Goal: Find specific page/section: Find specific page/section

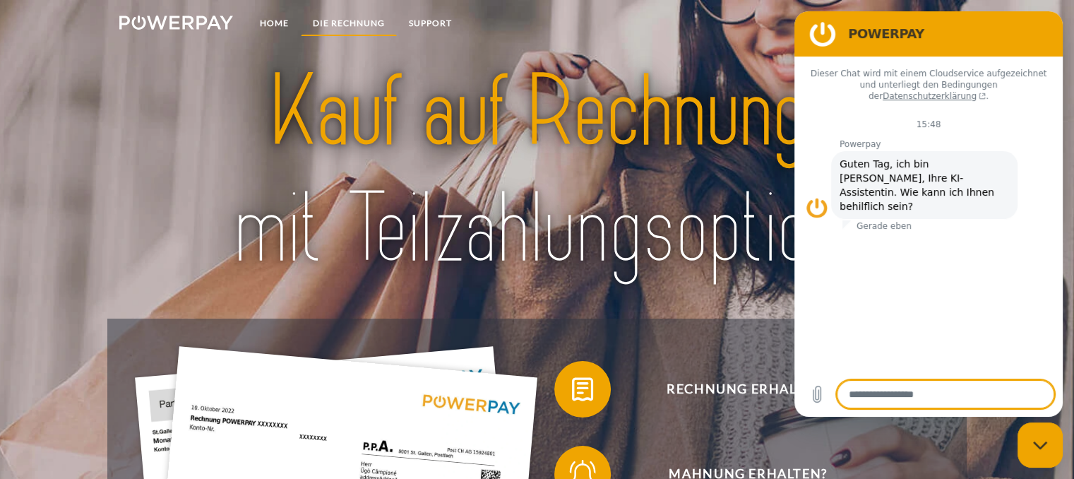
click at [332, 26] on link "DIE RECHNUNG" at bounding box center [349, 23] width 96 height 25
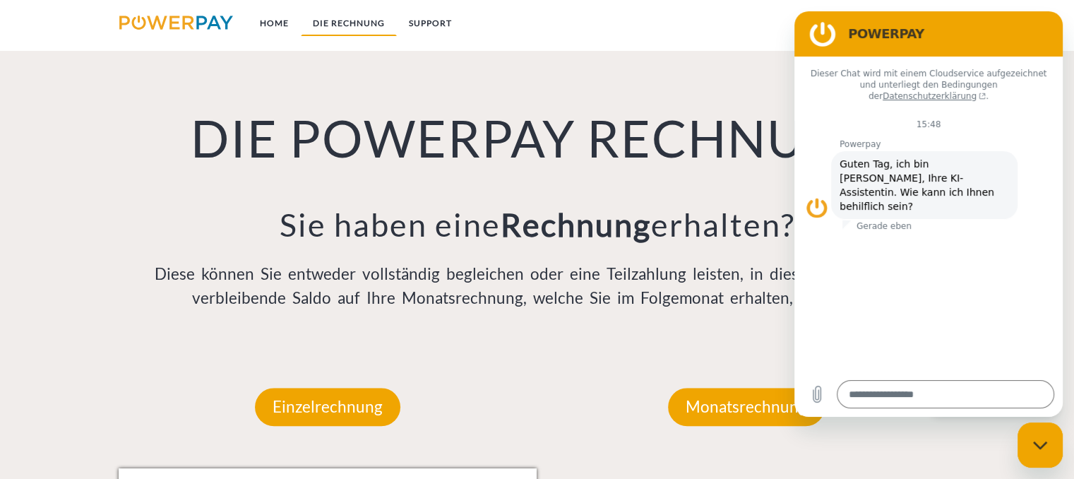
scroll to position [981, 0]
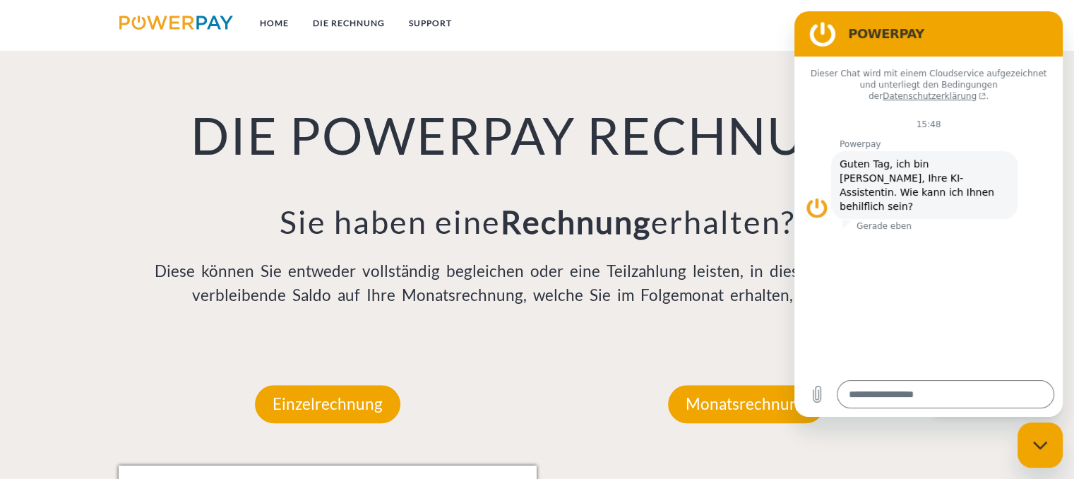
click at [744, 448] on div "Monatsrechnung" at bounding box center [747, 403] width 242 height 123
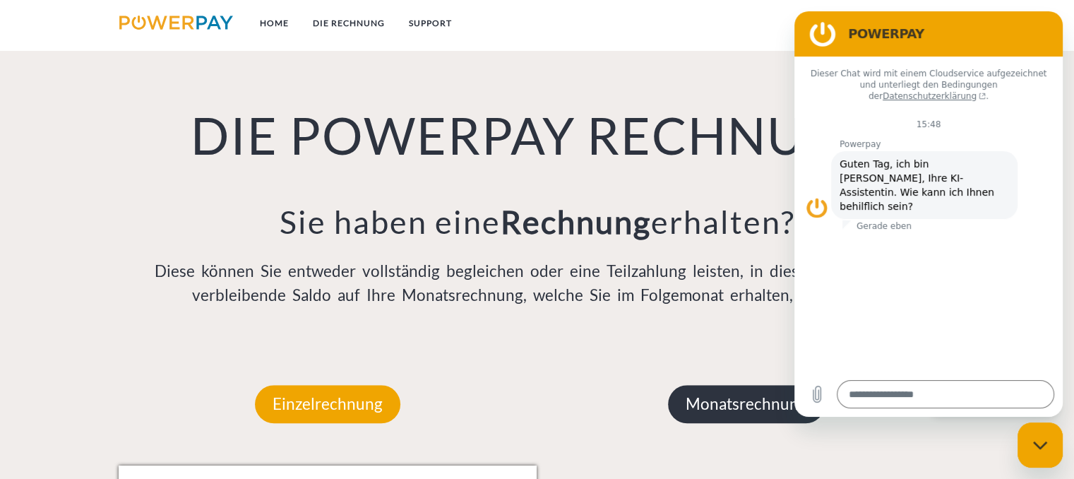
click at [746, 412] on p "Monatsrechnung" at bounding box center [746, 404] width 157 height 38
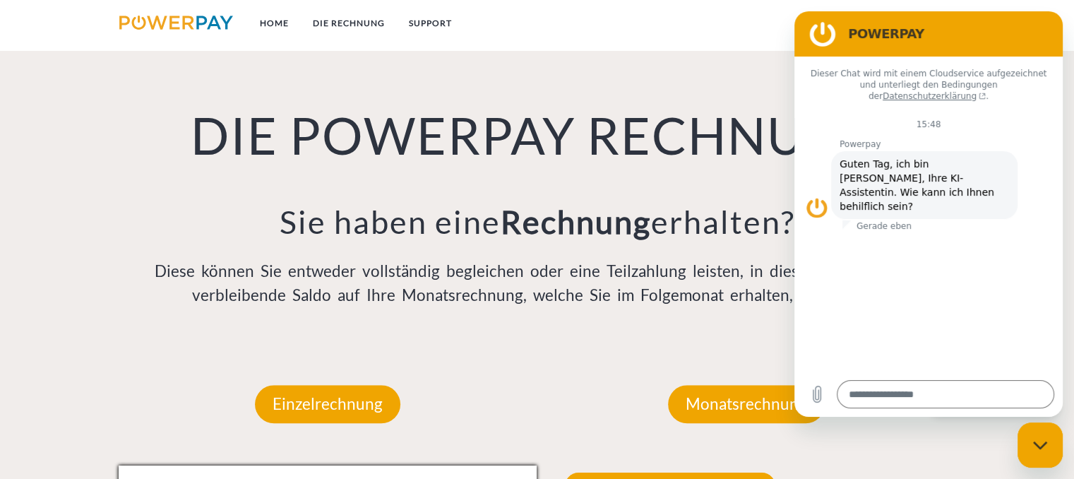
click at [1037, 29] on h2 "POWERPAY" at bounding box center [948, 33] width 201 height 17
click at [660, 366] on div "Monatsrechnung" at bounding box center [747, 403] width 242 height 123
click at [825, 34] on figure at bounding box center [823, 34] width 28 height 28
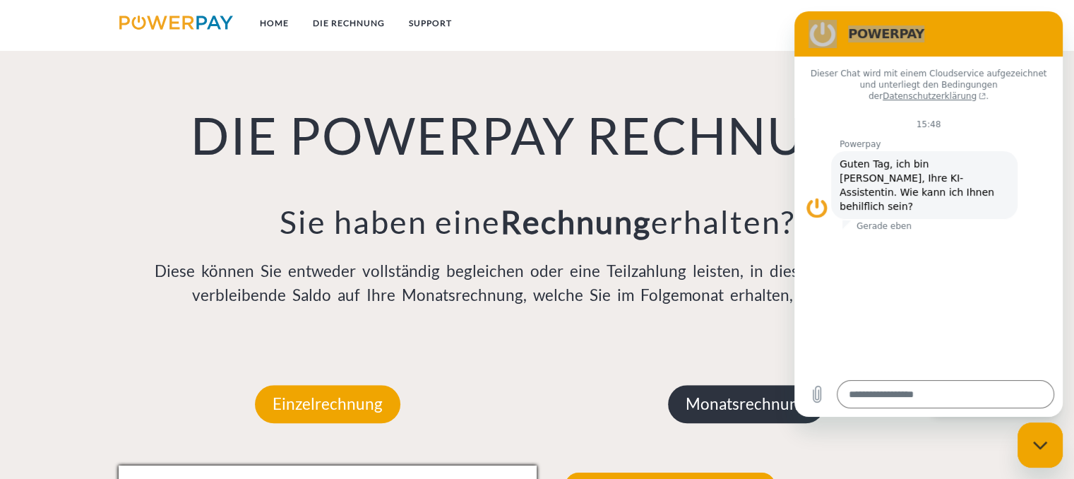
click at [717, 406] on p "Monatsrechnung" at bounding box center [746, 404] width 157 height 38
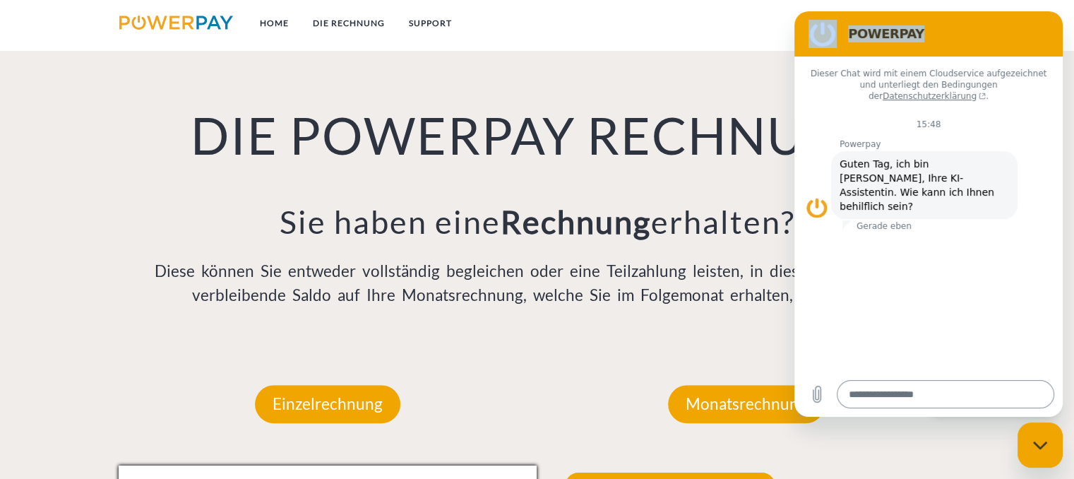
click at [878, 393] on textarea at bounding box center [945, 394] width 217 height 28
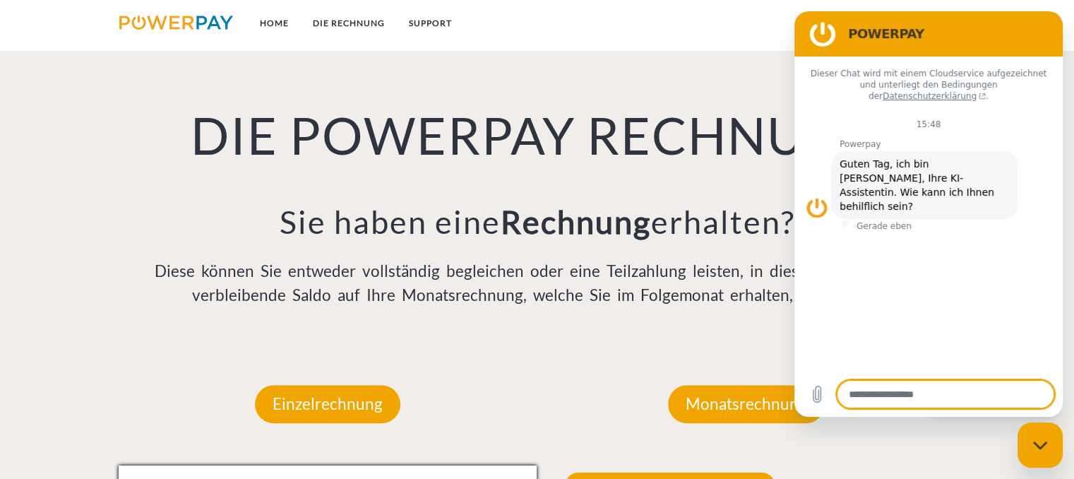
click at [979, 220] on div "Gerade eben" at bounding box center [952, 225] width 220 height 11
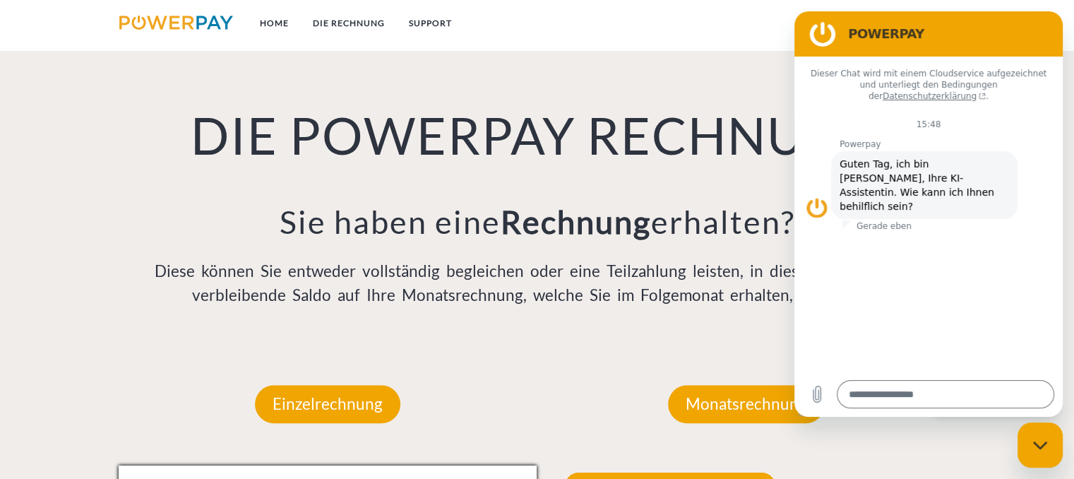
drag, startPoint x: 953, startPoint y: 309, endPoint x: 942, endPoint y: 306, distance: 11.0
click at [944, 309] on div "Dieser Chat wird mit einem Cloudservice aufgezeichnet und unterliegt den Beding…" at bounding box center [928, 213] width 268 height 315
drag, startPoint x: 890, startPoint y: 308, endPoint x: 851, endPoint y: 390, distance: 91.6
click at [886, 309] on div "Dieser Chat wird mit einem Cloudservice aufgezeichnet und unterliegt den Beding…" at bounding box center [928, 213] width 268 height 315
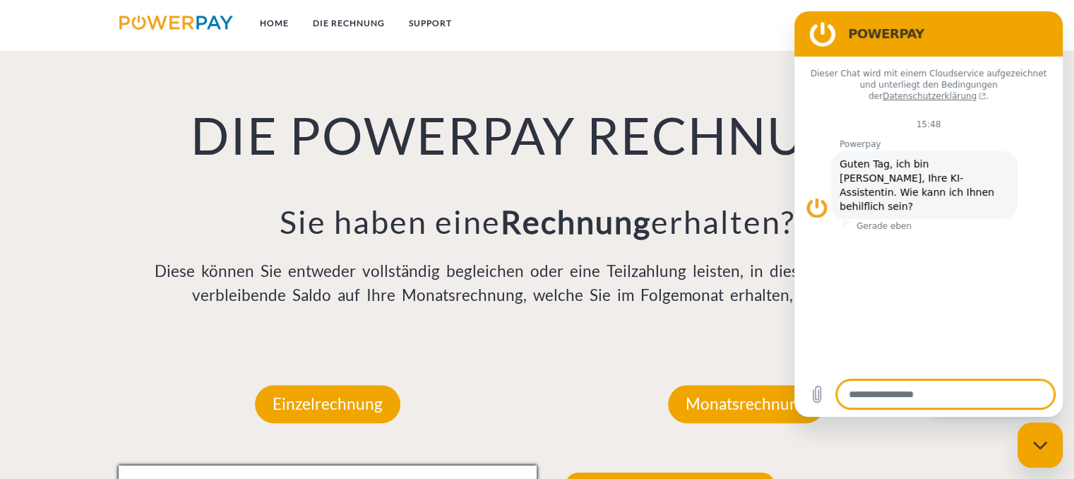
drag, startPoint x: 851, startPoint y: 390, endPoint x: 1007, endPoint y: 366, distance: 157.9
click at [857, 390] on textarea at bounding box center [945, 394] width 217 height 28
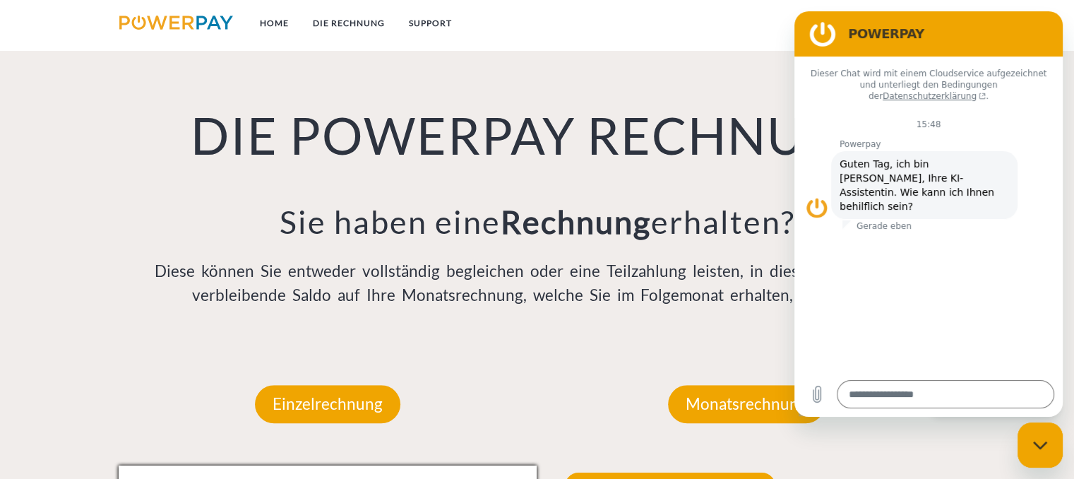
drag, startPoint x: 1007, startPoint y: 366, endPoint x: 1026, endPoint y: 398, distance: 36.5
click at [1009, 366] on div "Dieser Chat wird mit einem Cloudservice aufgezeichnet und unterliegt den Beding…" at bounding box center [928, 213] width 268 height 315
click at [1038, 451] on div "Messaging-Fenster schließen" at bounding box center [1040, 445] width 42 height 42
type textarea "*"
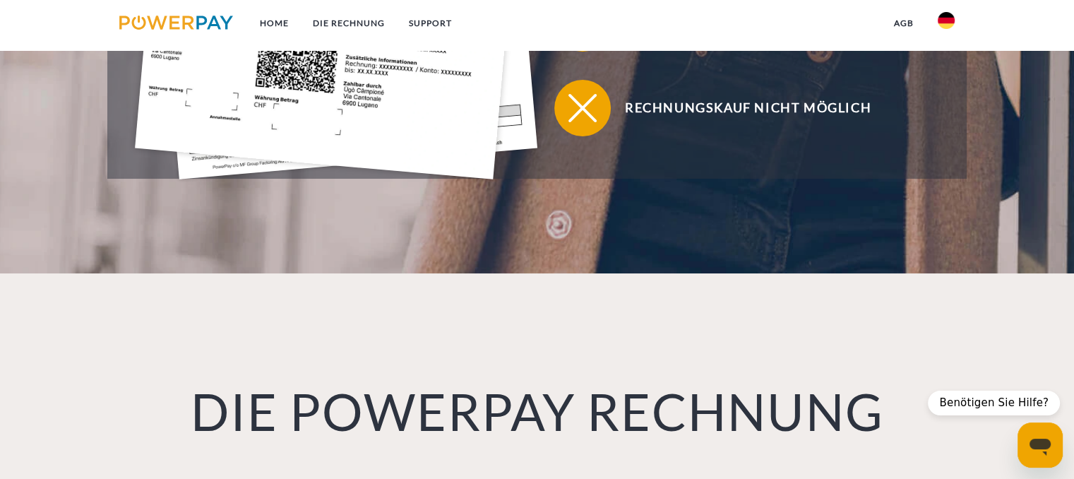
scroll to position [0, 0]
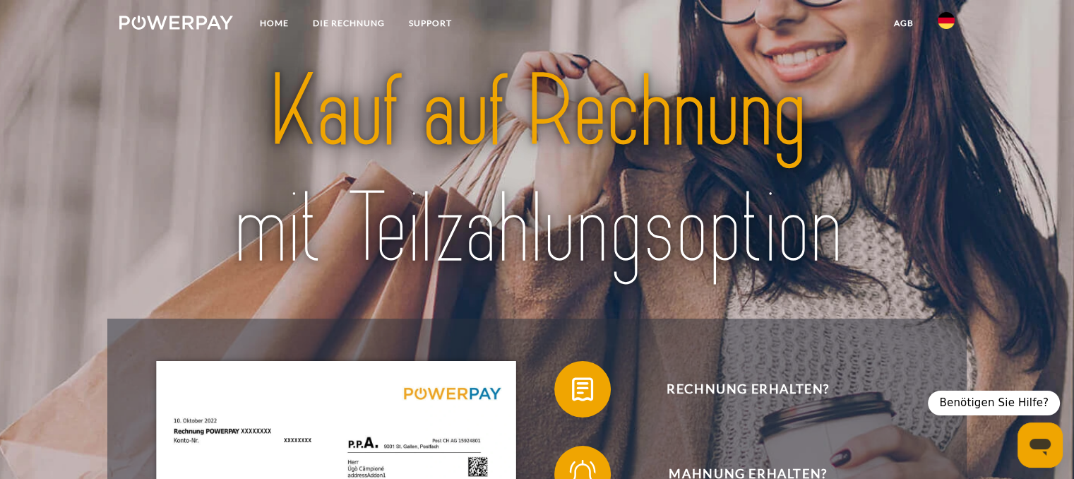
click at [185, 25] on img at bounding box center [176, 23] width 114 height 14
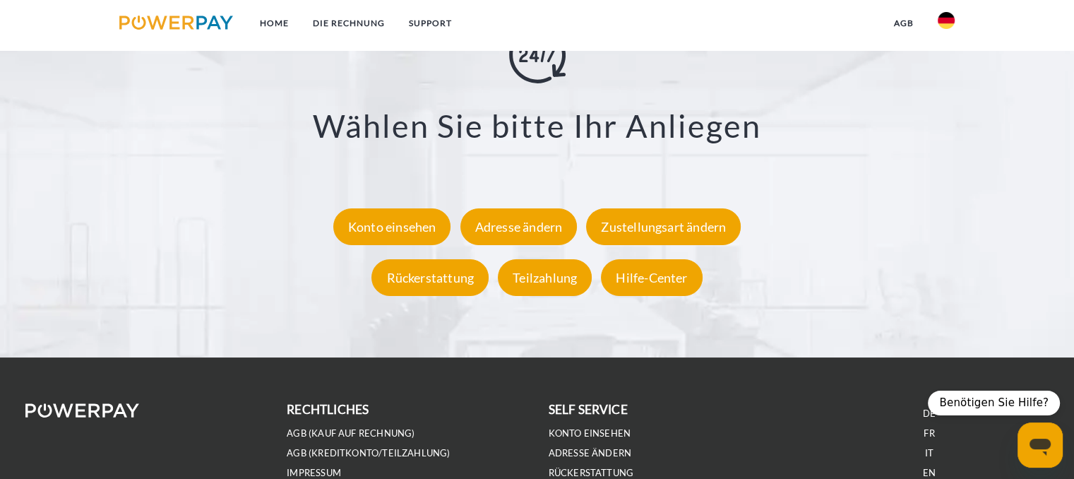
scroll to position [2613, 0]
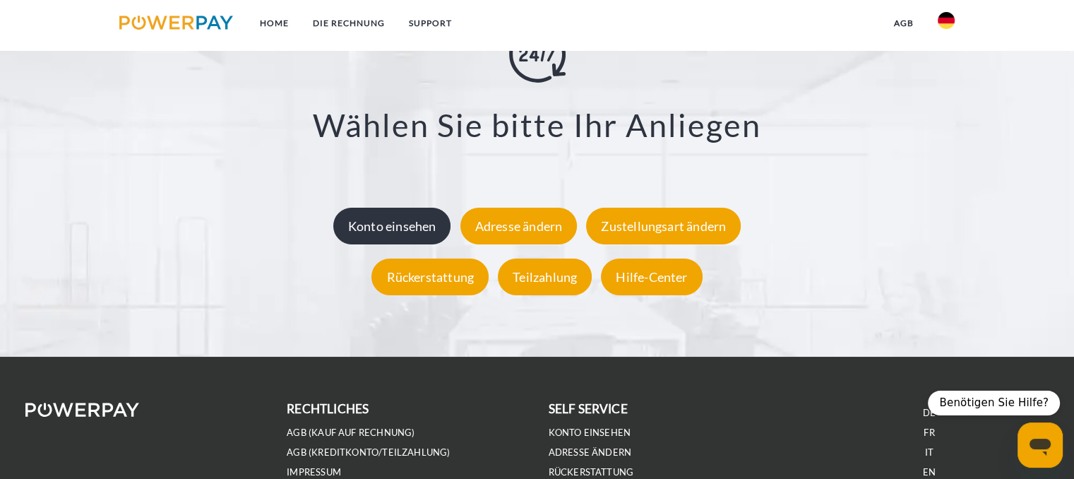
click at [381, 234] on div "Konto einsehen" at bounding box center [392, 225] width 118 height 37
